Goal: Task Accomplishment & Management: Use online tool/utility

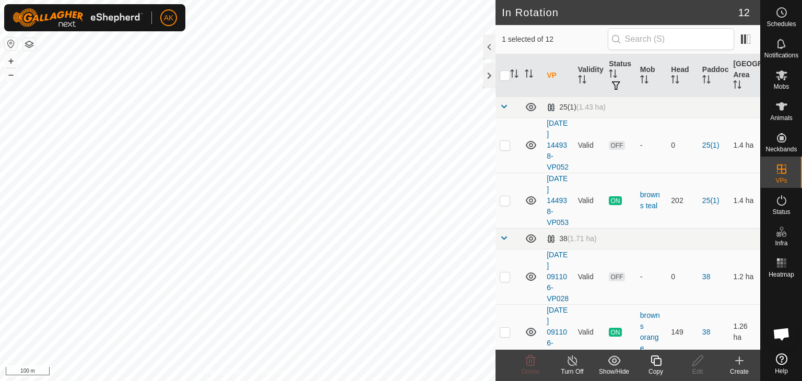
checkbox input "true"
checkbox input "false"
click at [534, 360] on icon at bounding box center [531, 360] width 10 height 10
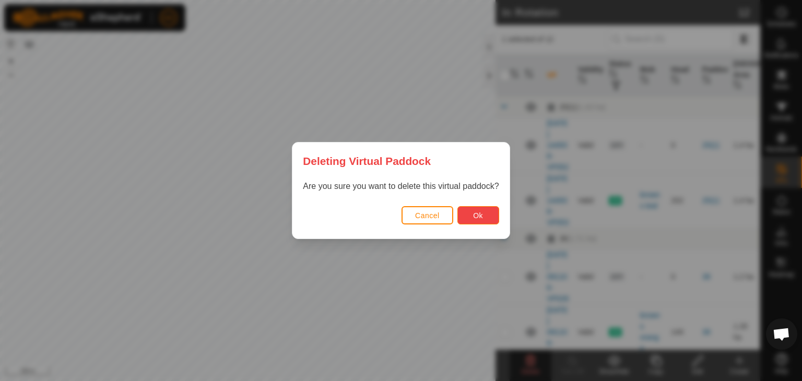
click at [464, 216] on button "Ok" at bounding box center [478, 215] width 42 height 18
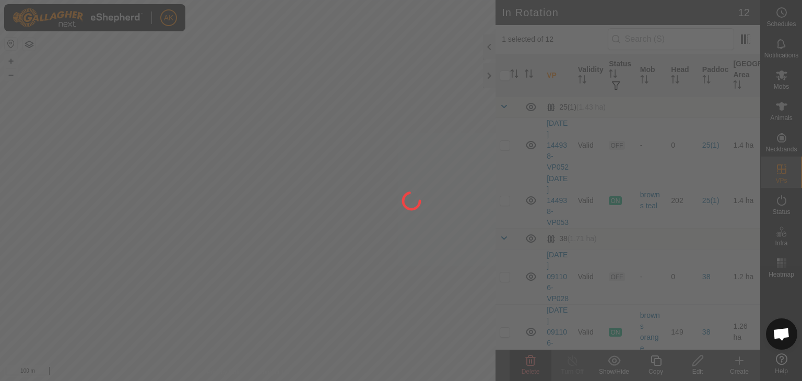
checkbox input "false"
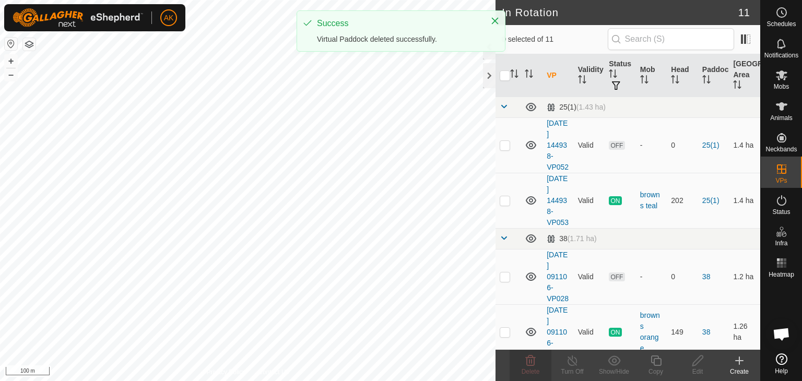
checkbox input "true"
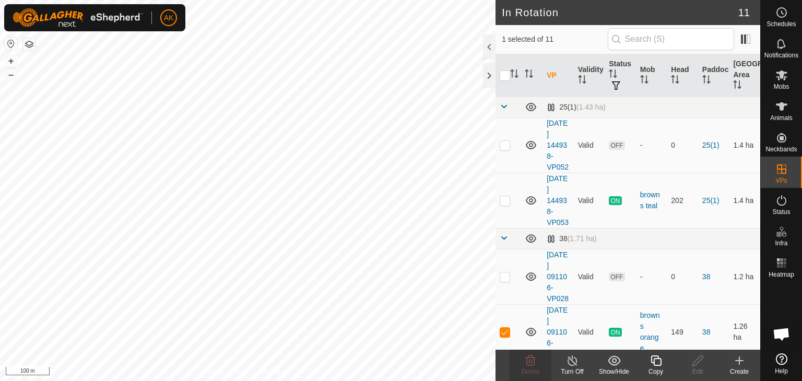
checkbox input "true"
checkbox input "false"
click at [535, 364] on icon at bounding box center [530, 360] width 13 height 13
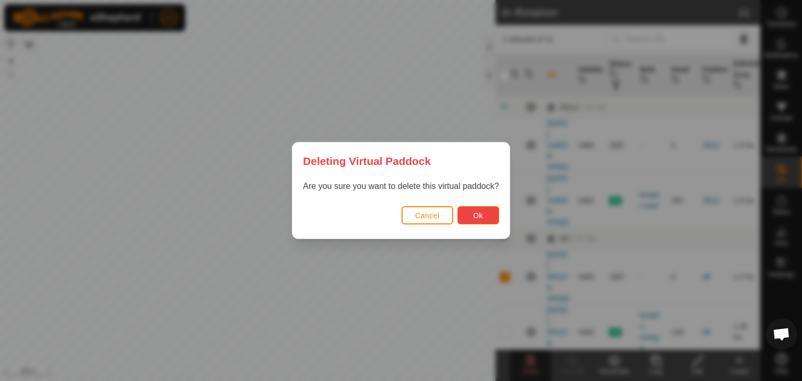
click at [488, 220] on button "Ok" at bounding box center [478, 215] width 42 height 18
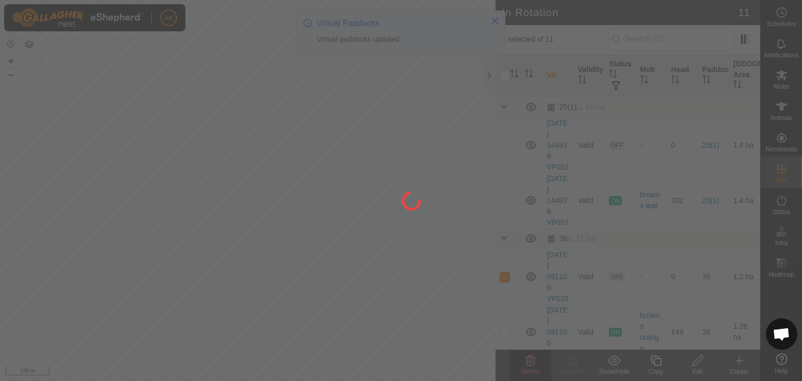
checkbox input "false"
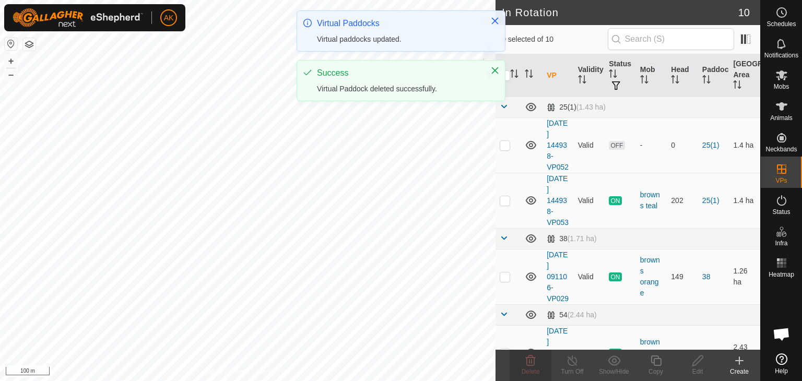
checkbox input "true"
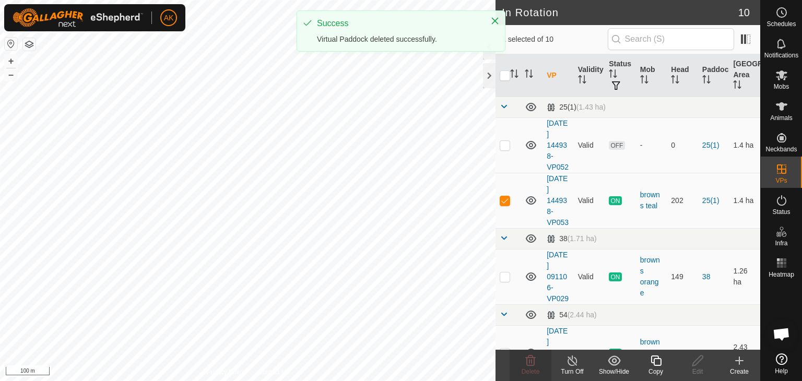
checkbox input "true"
checkbox input "false"
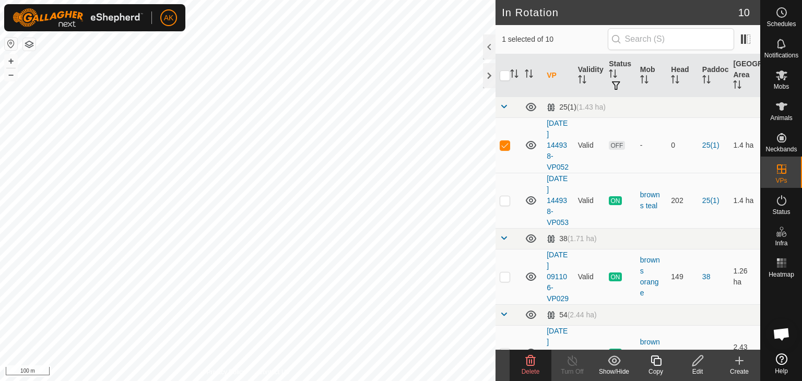
click at [520, 357] on delete-svg-icon at bounding box center [530, 360] width 42 height 13
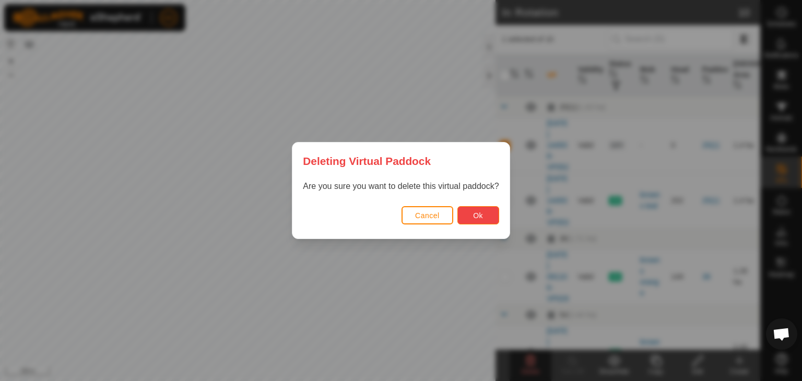
click at [469, 220] on button "Ok" at bounding box center [478, 215] width 42 height 18
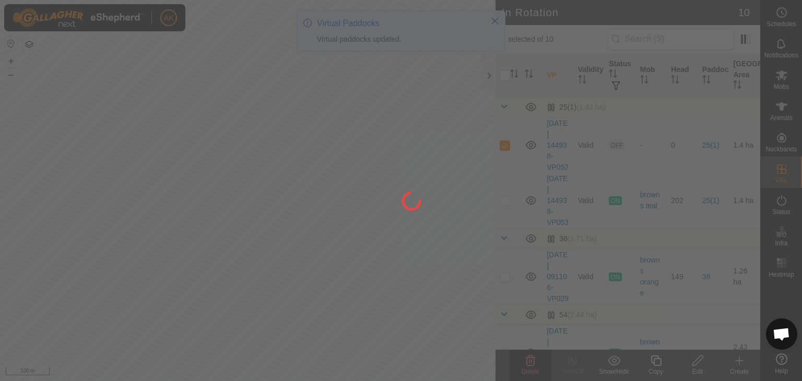
checkbox input "false"
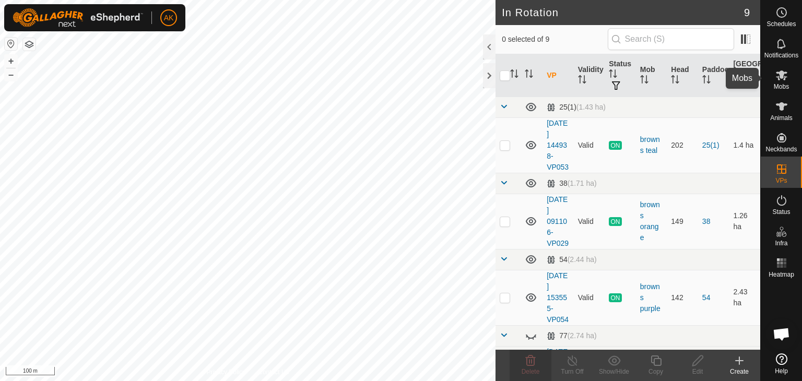
click at [786, 86] on span "Mobs" at bounding box center [780, 87] width 15 height 6
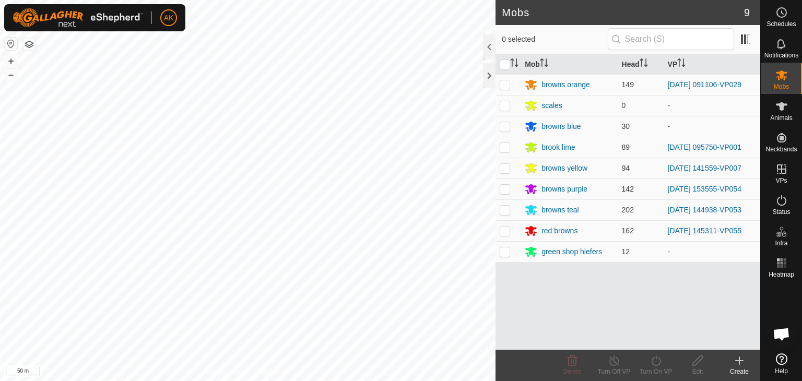
click at [507, 191] on p-checkbox at bounding box center [504, 189] width 10 height 8
checkbox input "true"
click at [692, 362] on icon at bounding box center [697, 360] width 13 height 13
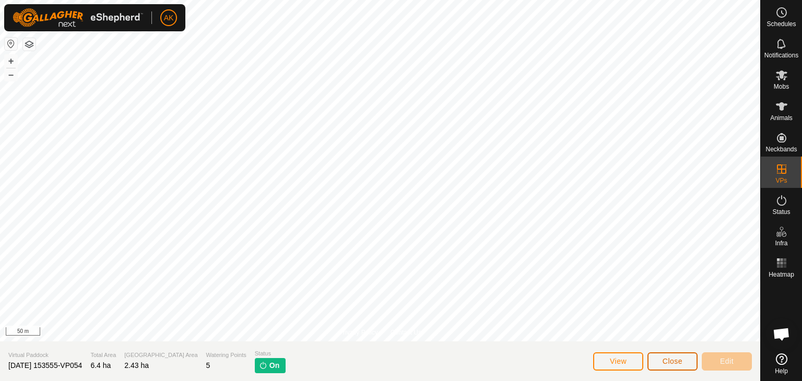
click at [666, 366] on button "Close" at bounding box center [672, 361] width 50 height 18
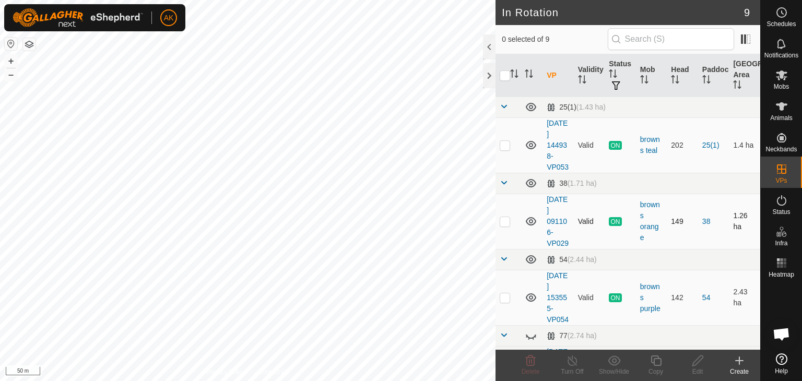
checkbox input "true"
click at [658, 361] on icon at bounding box center [655, 360] width 13 height 13
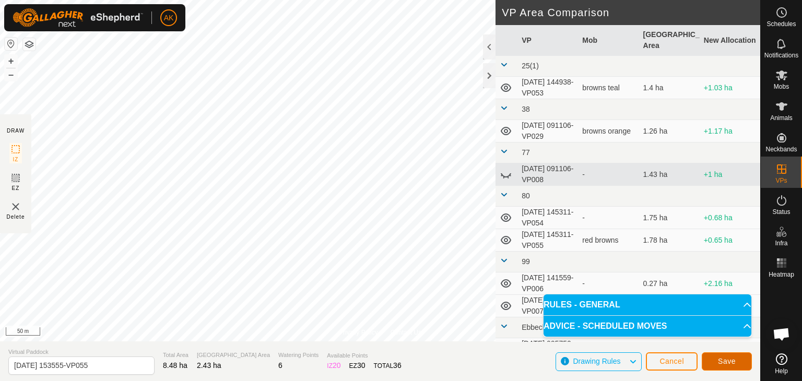
click at [737, 364] on button "Save" at bounding box center [726, 361] width 50 height 18
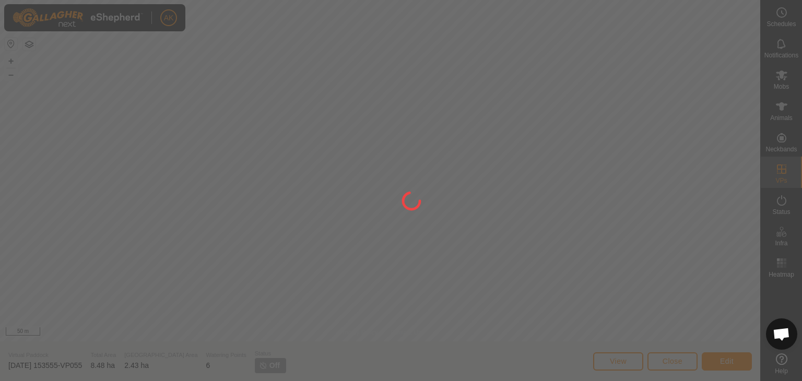
click at [671, 357] on div at bounding box center [401, 190] width 802 height 381
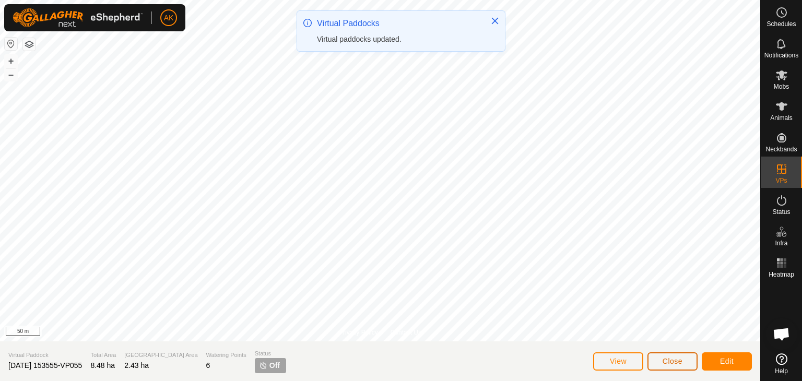
click at [667, 362] on span "Close" at bounding box center [672, 361] width 20 height 8
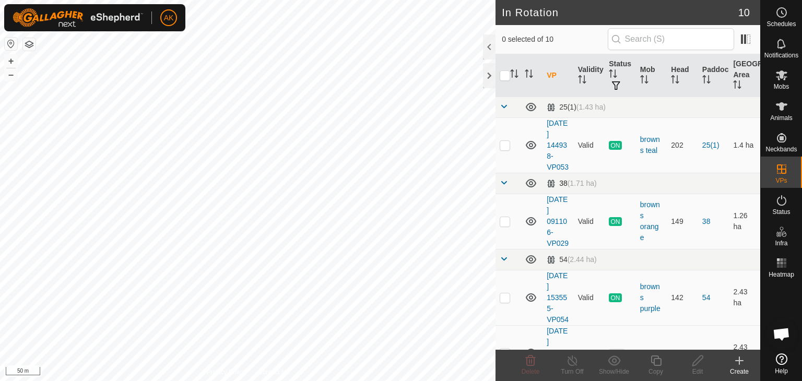
checkbox input "true"
click at [697, 365] on icon at bounding box center [697, 360] width 13 height 13
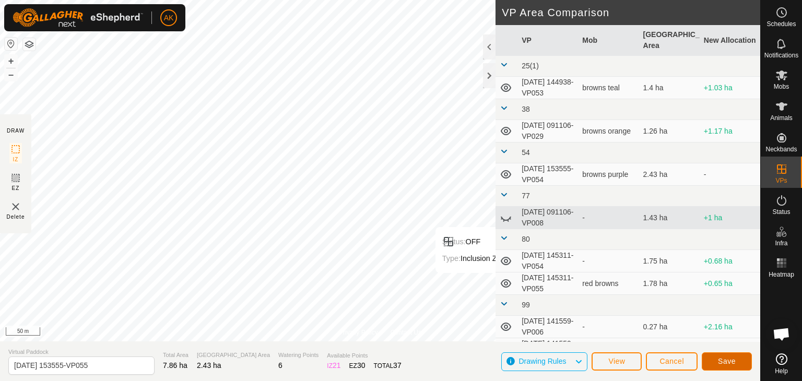
click at [733, 366] on button "Save" at bounding box center [726, 361] width 50 height 18
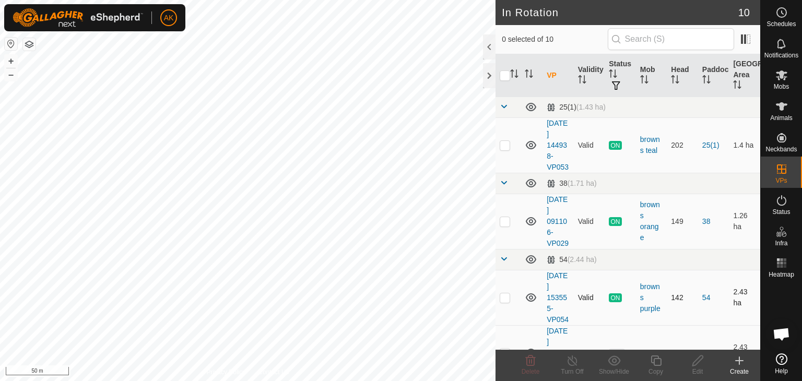
checkbox input "true"
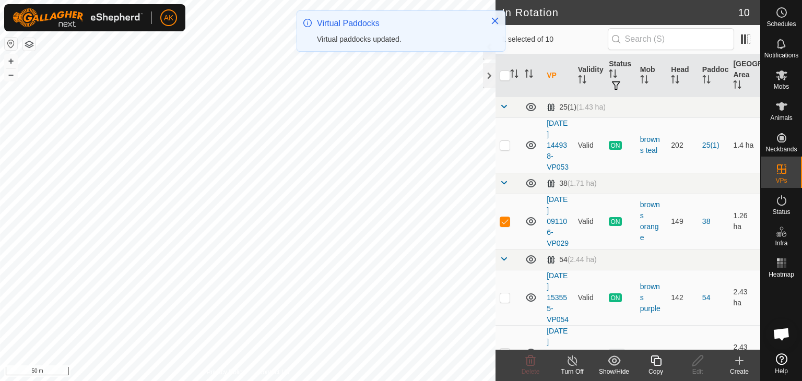
click at [658, 366] on icon at bounding box center [655, 360] width 13 height 13
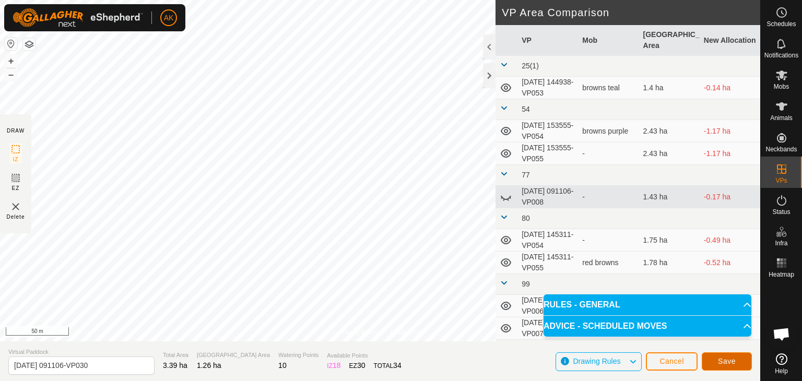
click at [720, 359] on span "Save" at bounding box center [727, 361] width 18 height 8
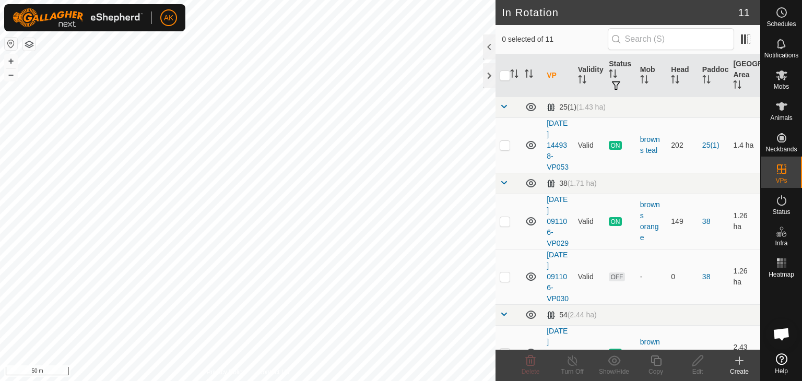
checkbox input "true"
click at [653, 359] on icon at bounding box center [655, 360] width 10 height 10
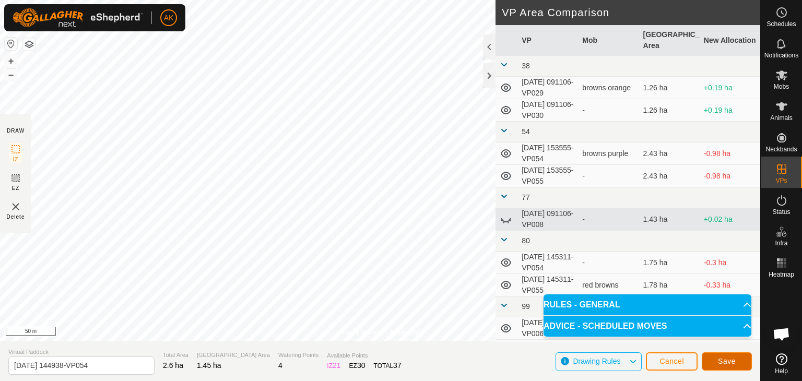
click at [716, 363] on button "Save" at bounding box center [726, 361] width 50 height 18
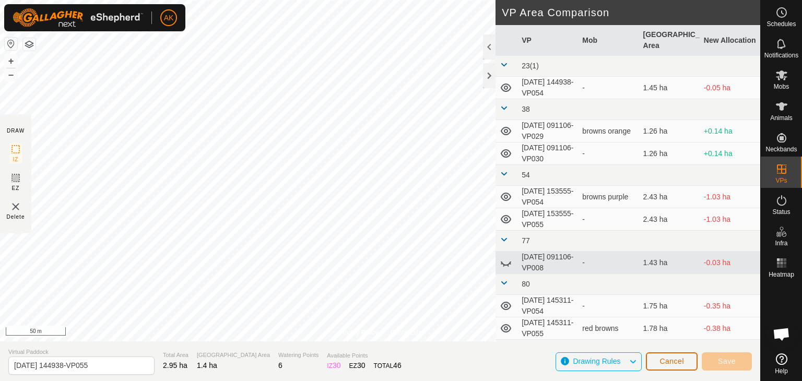
click at [666, 361] on span "Cancel" at bounding box center [671, 361] width 25 height 8
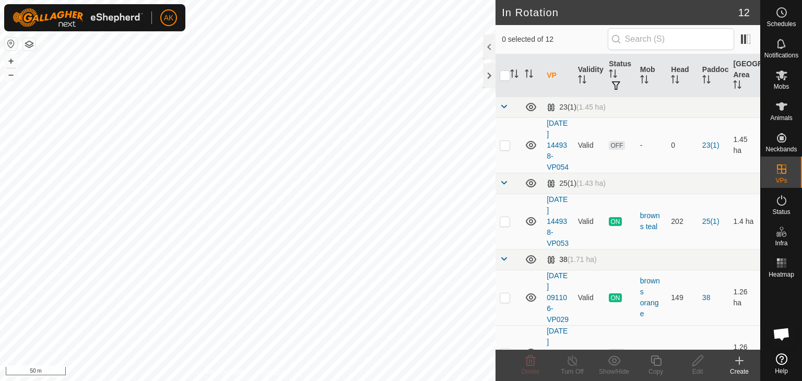
checkbox input "true"
click at [654, 361] on icon at bounding box center [655, 360] width 13 height 13
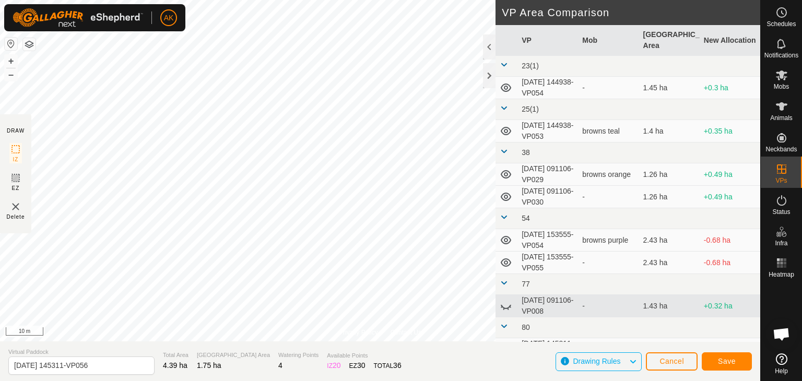
click at [362, 353] on div "Privacy Policy Contact Us + – ⇧ i 10 m DRAW IZ EZ Delete VP Area Comparison VP …" at bounding box center [380, 190] width 760 height 381
click at [734, 361] on span "Save" at bounding box center [727, 361] width 18 height 8
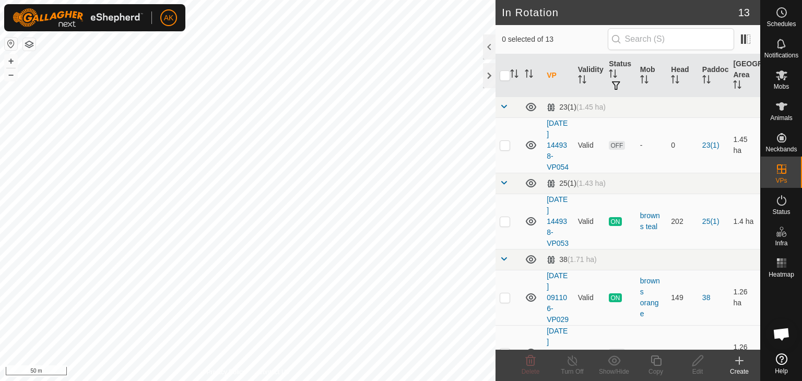
checkbox input "true"
click at [652, 354] on icon at bounding box center [655, 360] width 13 height 13
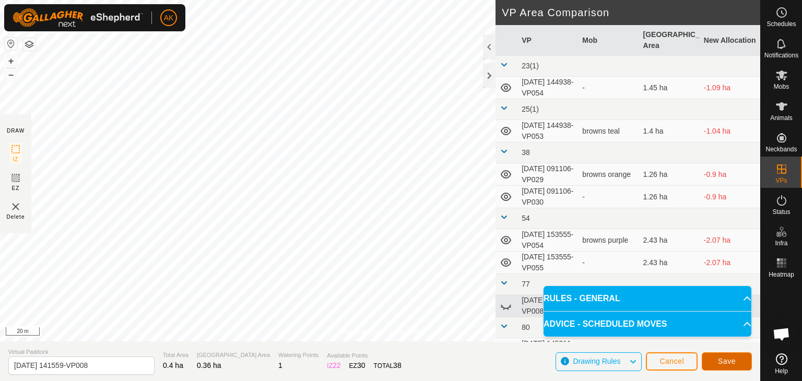
click at [731, 360] on span "Save" at bounding box center [727, 361] width 18 height 8
